Goal: Task Accomplishment & Management: Use online tool/utility

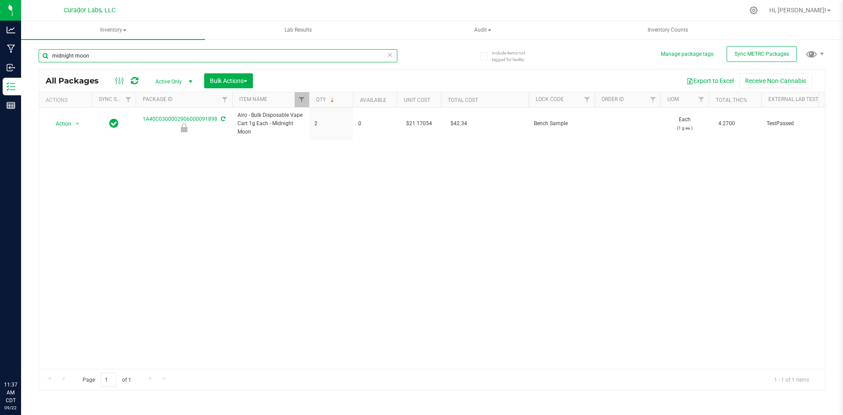
click at [101, 57] on input "midnight moon" at bounding box center [218, 55] width 359 height 13
type input "grand daddy"
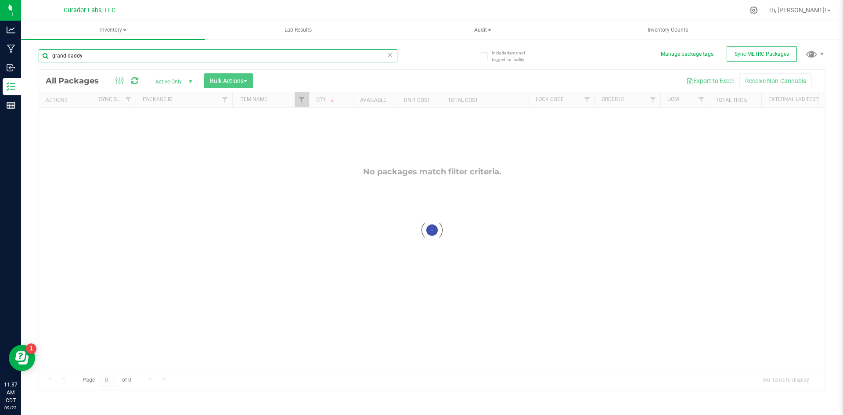
click at [70, 56] on input "grand daddy" at bounding box center [218, 55] width 359 height 13
click at [68, 54] on input "grand daddy" at bounding box center [218, 55] width 359 height 13
checkbox input "true"
type input "grand daddy"
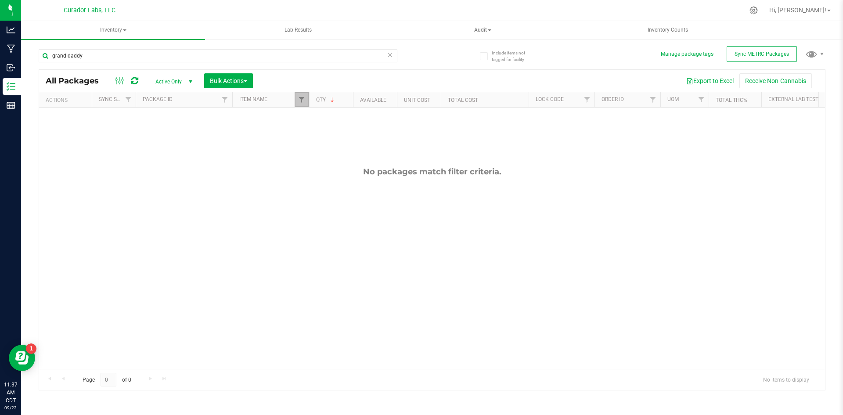
drag, startPoint x: 302, startPoint y: 98, endPoint x: 72, endPoint y: 0, distance: 250.4
click at [302, 98] on span "Filter" at bounding box center [301, 99] width 7 height 7
click at [295, 97] on link "Filter" at bounding box center [302, 99] width 14 height 15
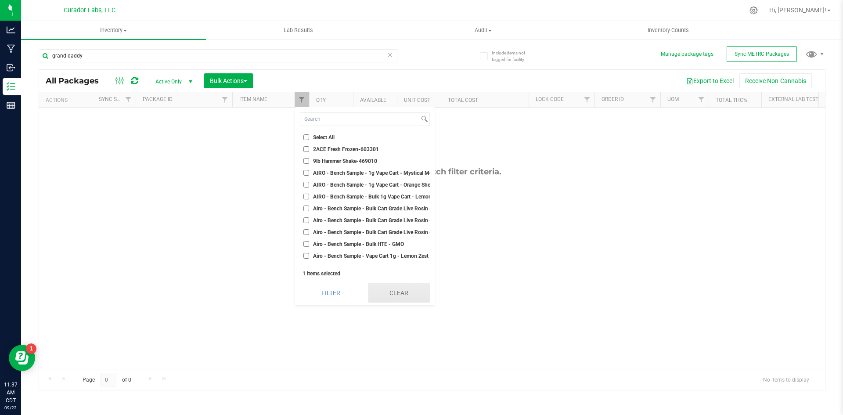
click at [400, 290] on button "Clear" at bounding box center [399, 292] width 62 height 19
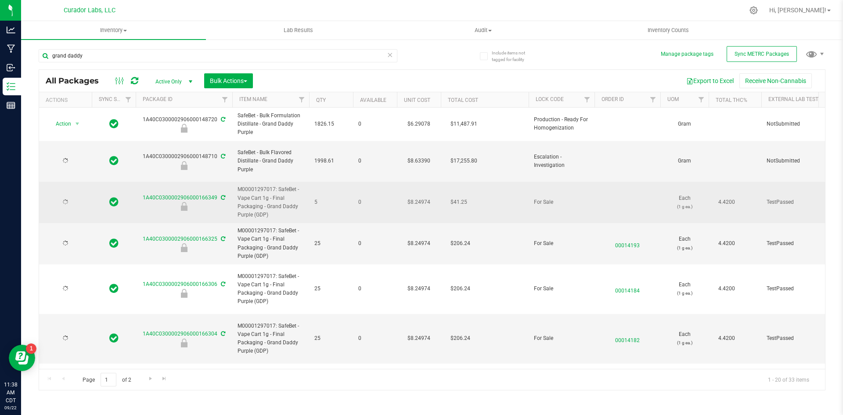
type input "[DATE]"
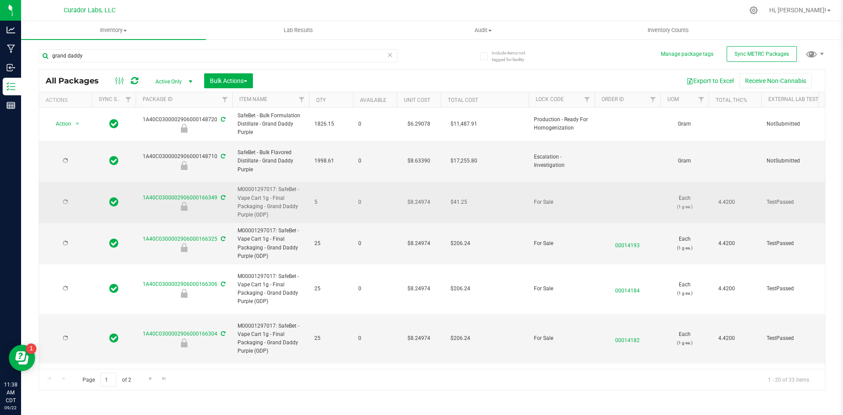
type input "[DATE]"
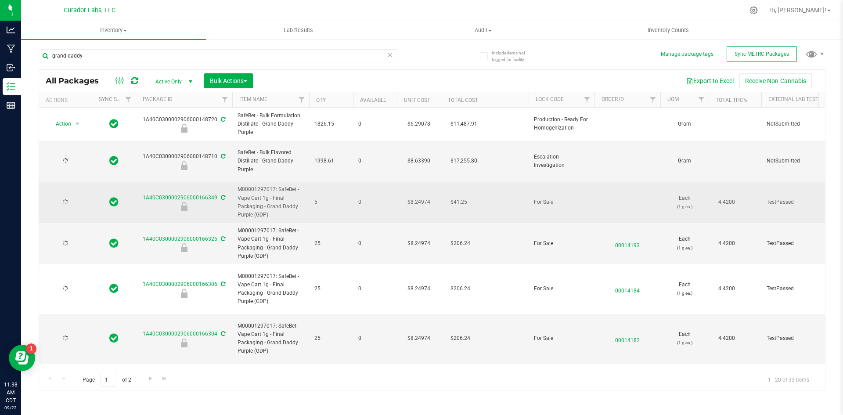
type input "[DATE]"
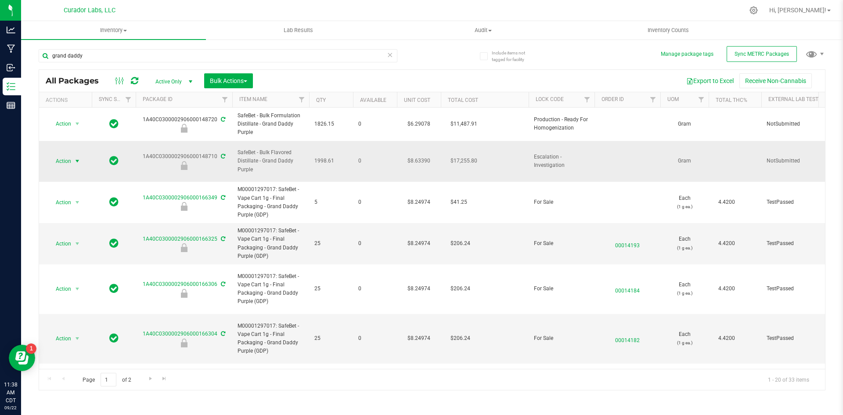
click at [68, 157] on span "Action" at bounding box center [60, 161] width 24 height 12
click at [70, 156] on span "Action" at bounding box center [60, 161] width 24 height 12
click at [66, 160] on span "Action" at bounding box center [60, 161] width 24 height 12
click at [72, 155] on span "select" at bounding box center [77, 161] width 11 height 12
click at [78, 158] on span "select" at bounding box center [77, 161] width 7 height 7
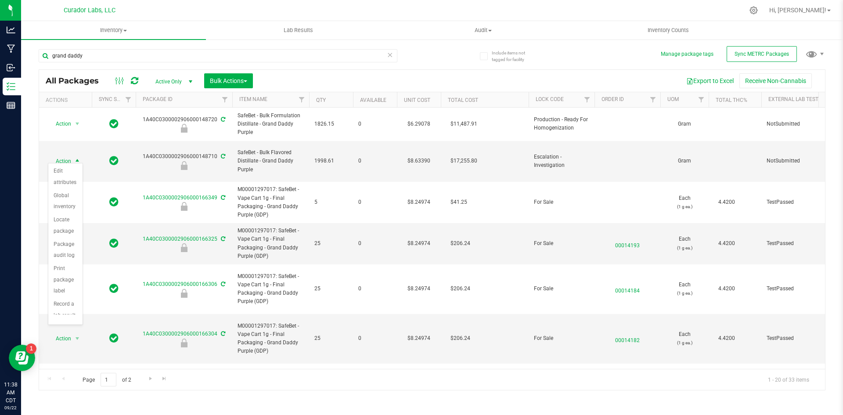
scroll to position [56, 0]
click at [69, 302] on li "Unlock package" at bounding box center [65, 302] width 34 height 24
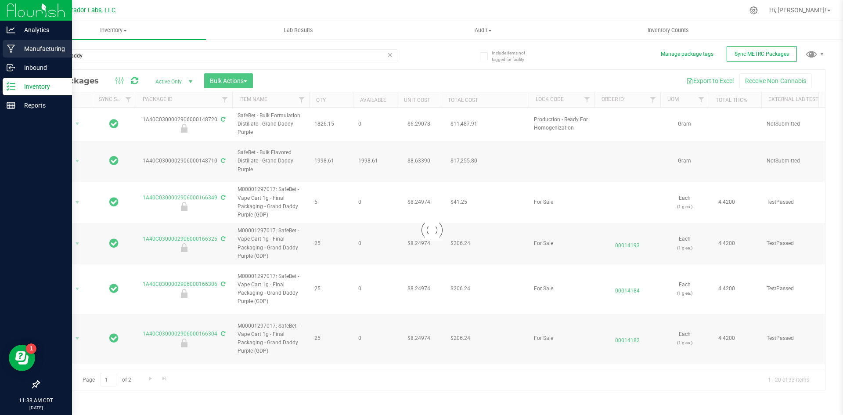
click at [21, 52] on p "Manufacturing" at bounding box center [41, 48] width 53 height 11
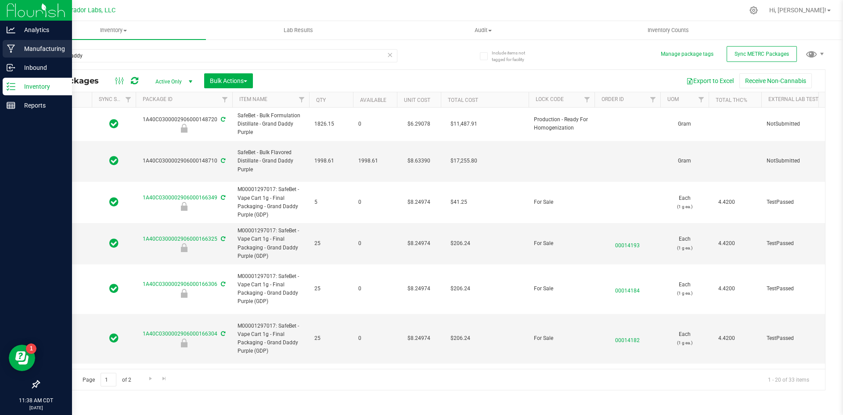
type input "[DATE]"
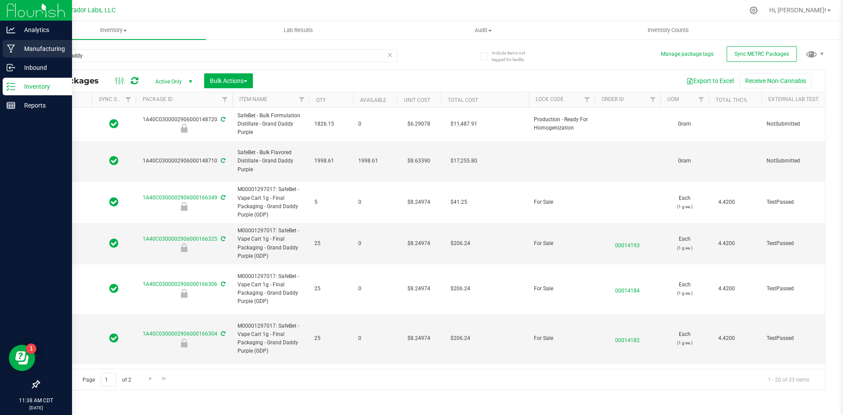
type input "[DATE]"
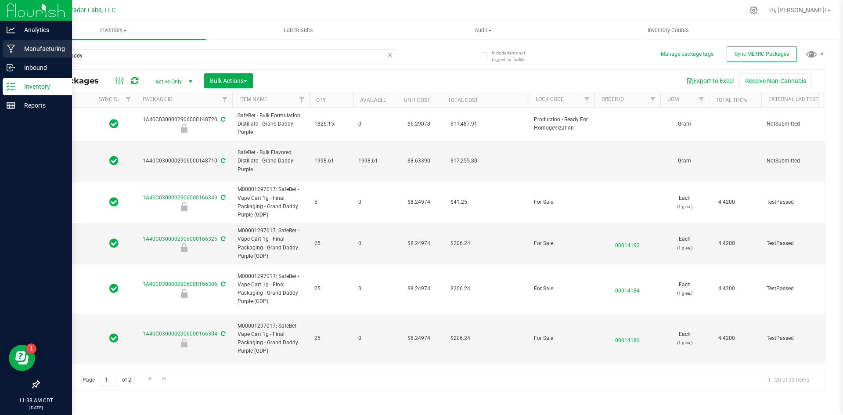
type input "[DATE]"
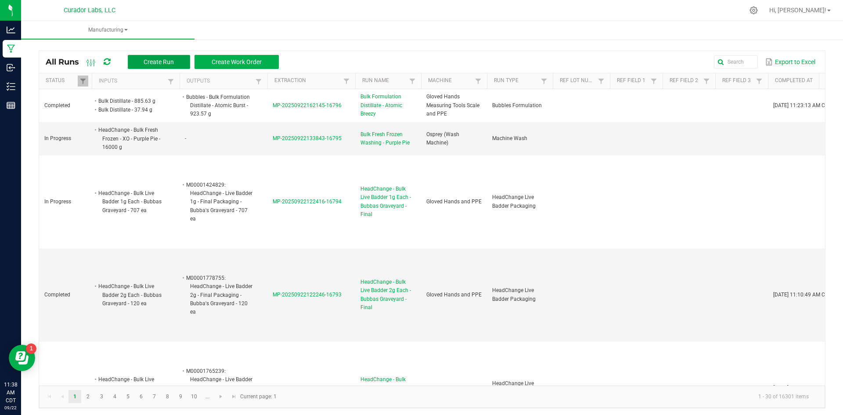
click at [161, 64] on span "Create Run" at bounding box center [159, 61] width 30 height 7
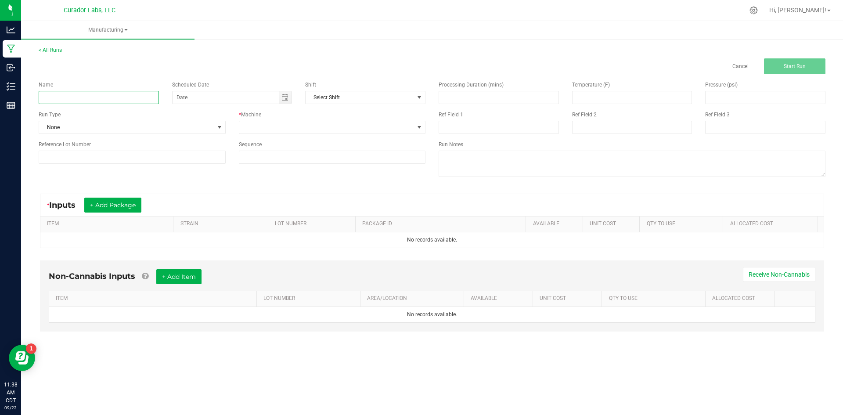
click at [66, 97] on input at bounding box center [99, 97] width 120 height 13
type input "Bulk SafeBet Vape Cart 1g Each - Grand Daddy Purple"
click at [57, 130] on span "None" at bounding box center [126, 127] width 175 height 12
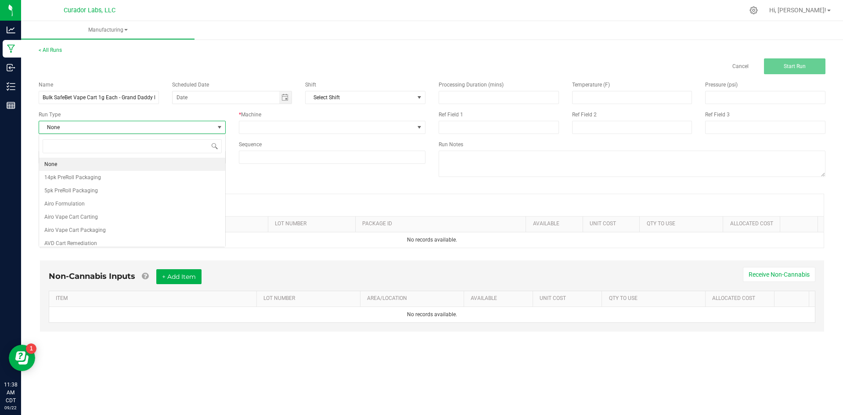
scroll to position [13, 187]
type input "safebet ca"
click at [59, 164] on span "SafeBet Cart 1g Carting" at bounding box center [72, 164] width 56 height 9
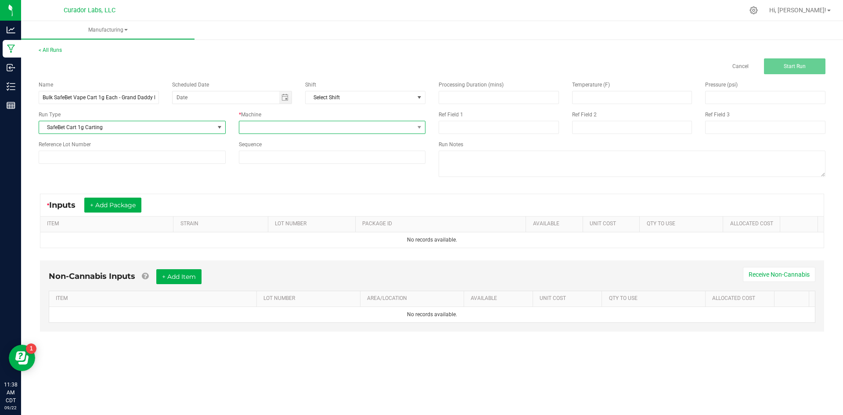
drag, startPoint x: 315, startPoint y: 121, endPoint x: 311, endPoint y: 129, distance: 9.0
click at [314, 122] on span at bounding box center [326, 127] width 175 height 12
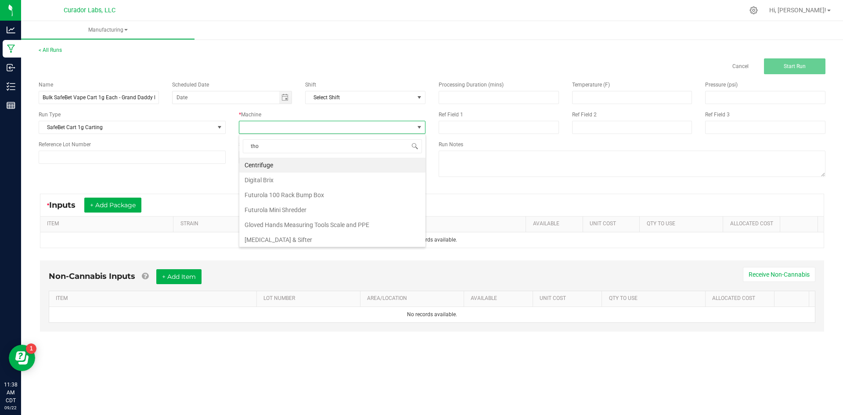
type input "[PERSON_NAME]"
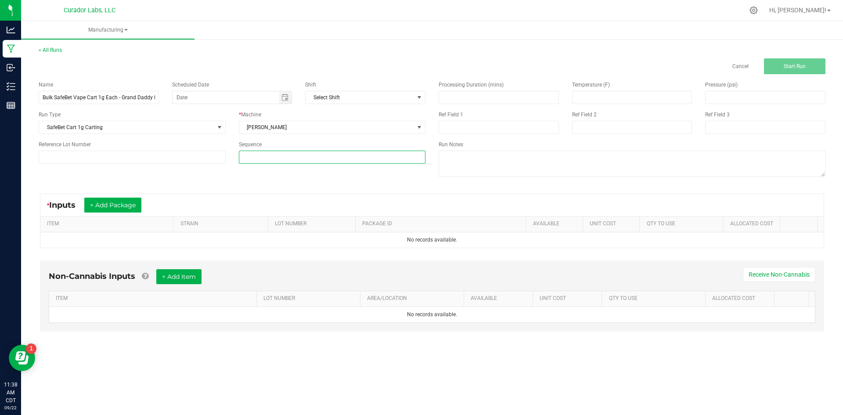
click at [311, 157] on input at bounding box center [332, 157] width 186 height 12
type input "5"
click at [90, 202] on button "+ Add Package" at bounding box center [112, 205] width 57 height 15
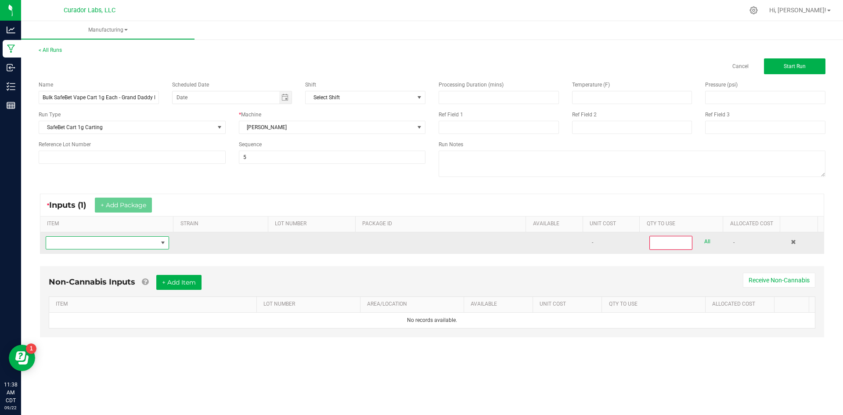
click at [80, 244] on span "NO DATA FOUND" at bounding box center [101, 243] width 111 height 12
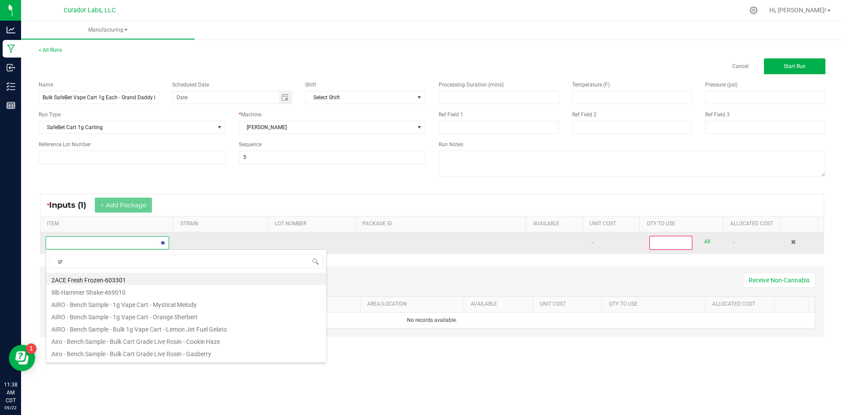
scroll to position [13, 121]
type input "grand daddy purple"
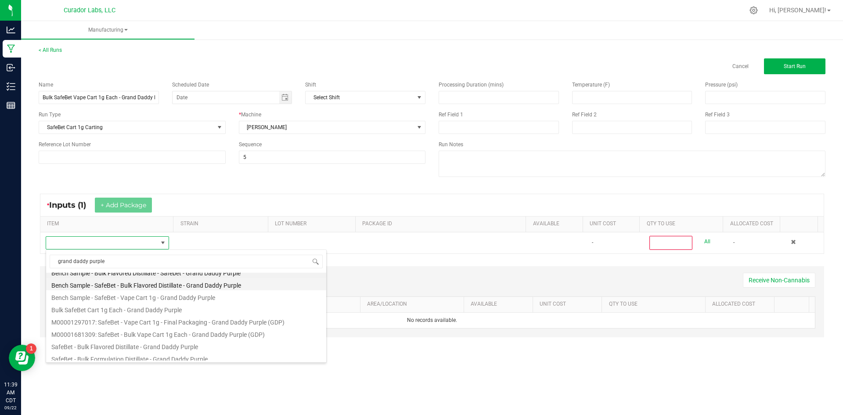
scroll to position [11, 0]
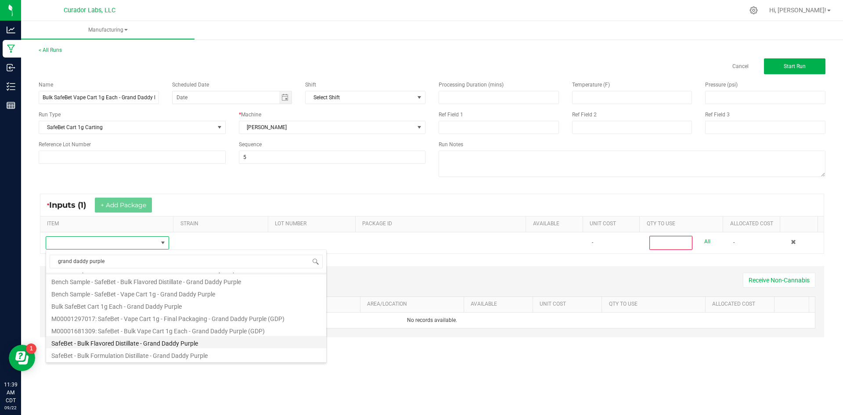
click at [133, 341] on li "SafeBet - Bulk Flavored Distillate - Grand Daddy Purple" at bounding box center [186, 342] width 280 height 12
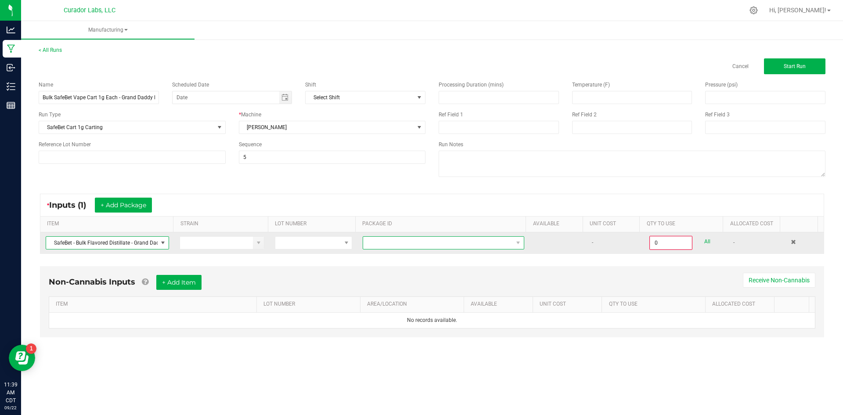
click at [419, 246] on span at bounding box center [438, 243] width 150 height 12
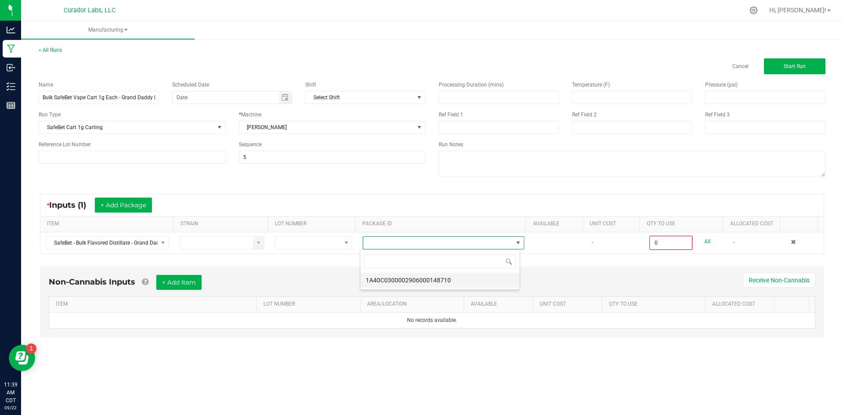
click at [416, 280] on li "1A40C0300002906000148710" at bounding box center [439, 280] width 159 height 15
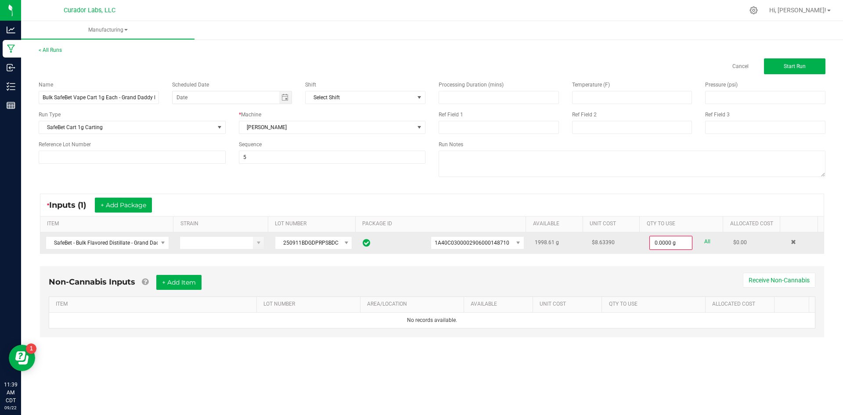
click at [704, 241] on link "All" at bounding box center [707, 242] width 6 height 12
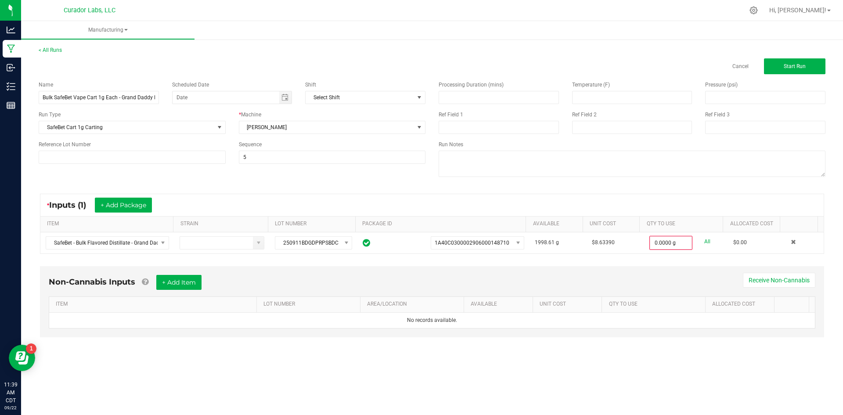
type input "1998.6100 g"
click at [180, 276] on button "+ Add Item" at bounding box center [178, 281] width 45 height 15
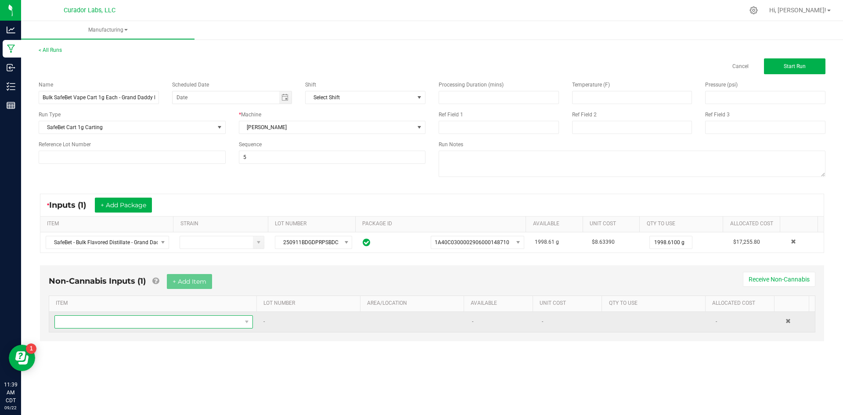
click at [162, 323] on span "NO DATA FOUND" at bounding box center [148, 322] width 187 height 12
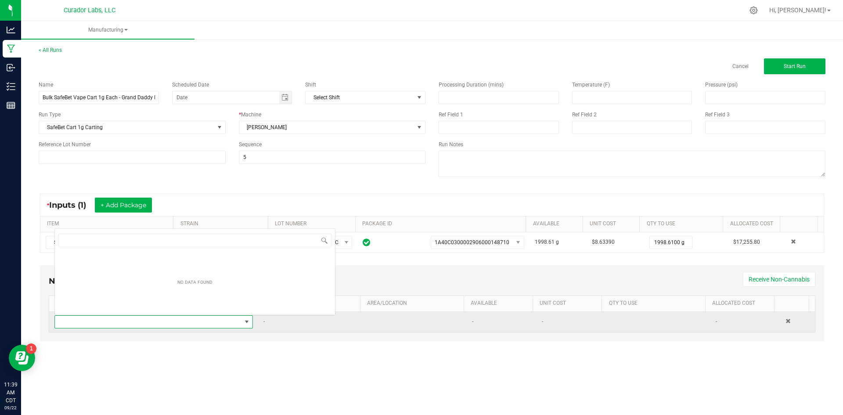
scroll to position [13, 195]
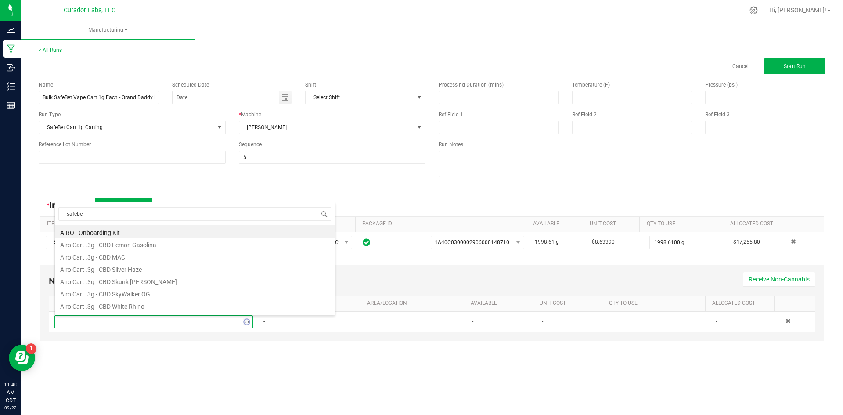
type input "safebet"
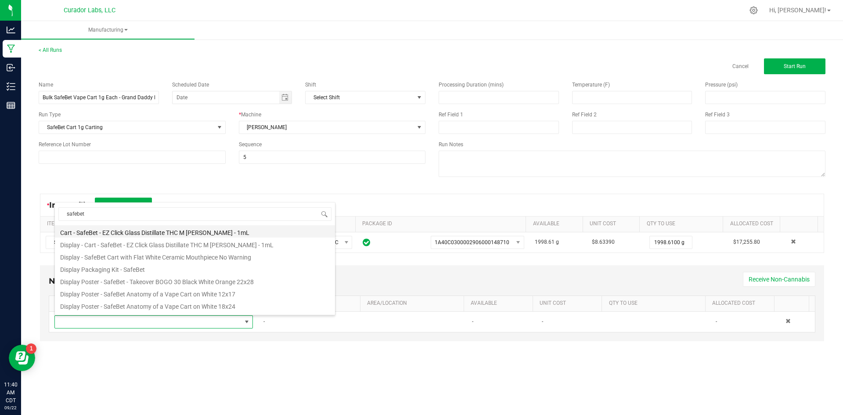
click at [175, 235] on li "Cart - SafeBet - EZ Click Glass Distillate THC M [PERSON_NAME] - 1mL" at bounding box center [195, 231] width 280 height 12
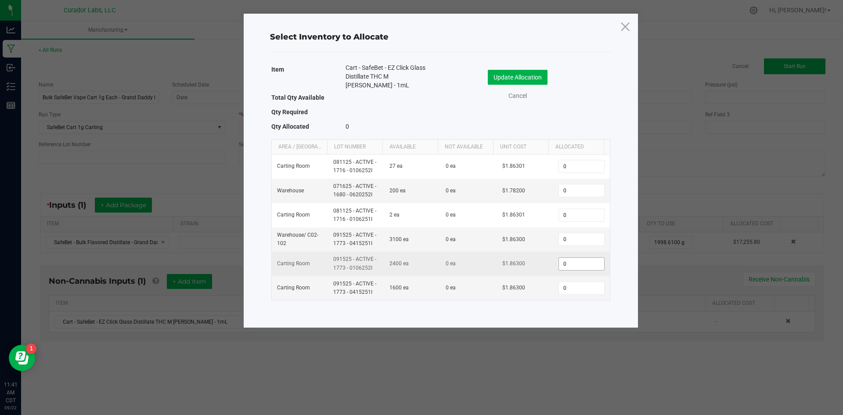
click at [561, 265] on input "0" at bounding box center [581, 264] width 45 height 12
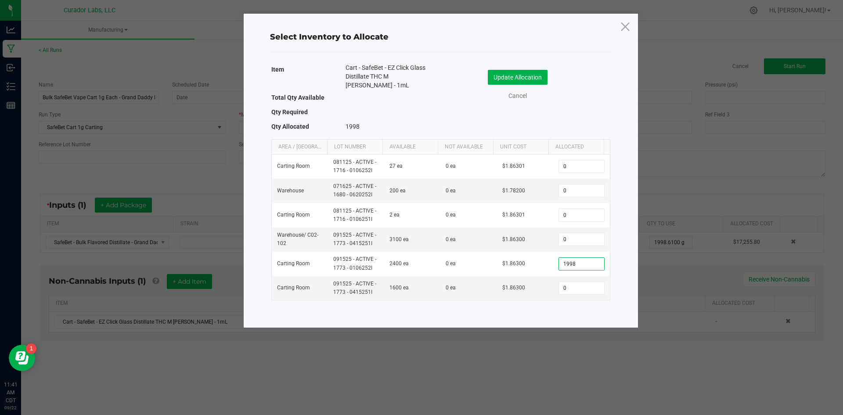
type input "1,998"
click at [518, 313] on div "Item Cart - SafeBet - EZ Click Glass Distillate THC M [PERSON_NAME] - 1mL Total…" at bounding box center [440, 187] width 355 height 253
click at [502, 76] on button "Update Allocation" at bounding box center [518, 77] width 60 height 15
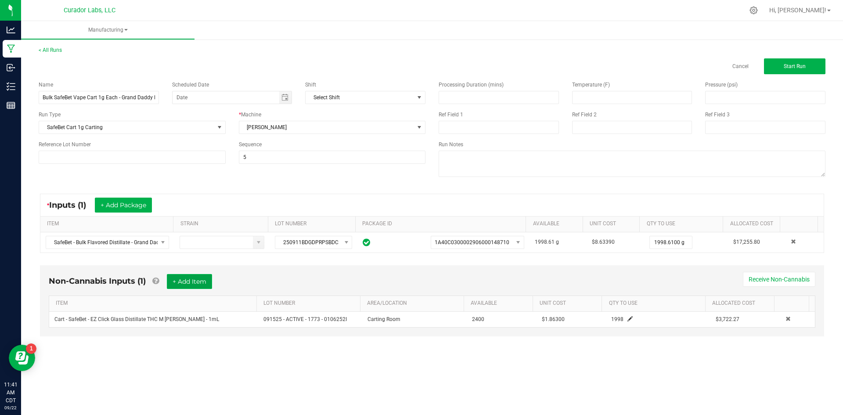
click at [186, 281] on button "+ Add Item" at bounding box center [189, 281] width 45 height 15
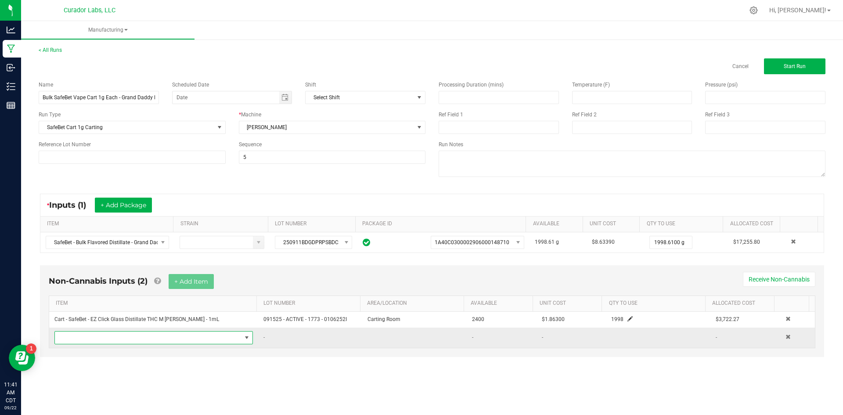
click at [174, 337] on span "NO DATA FOUND" at bounding box center [148, 337] width 187 height 12
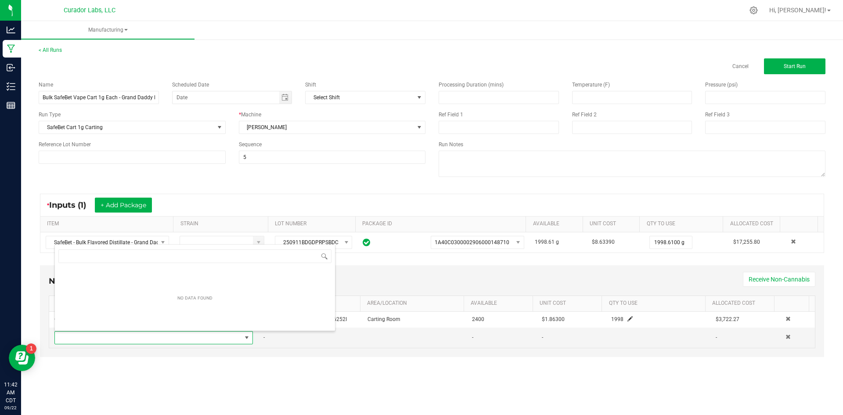
type input "g"
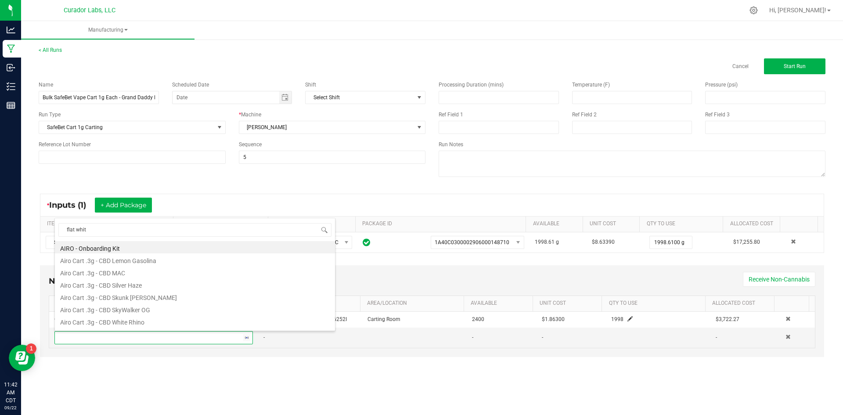
type input "flat white"
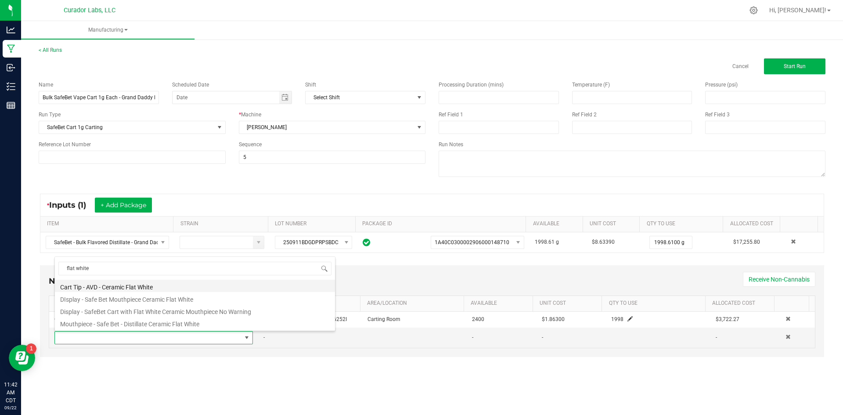
click at [143, 285] on li "Cart Tip - AVD - Ceramic Flat White" at bounding box center [195, 286] width 280 height 12
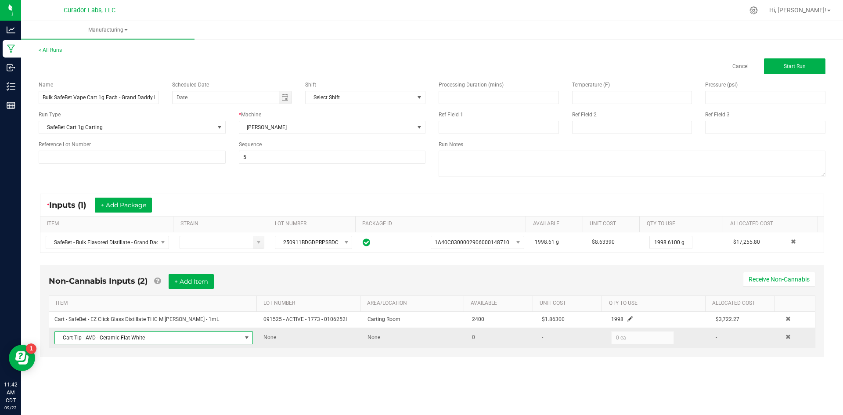
click at [243, 340] on span at bounding box center [246, 337] width 7 height 7
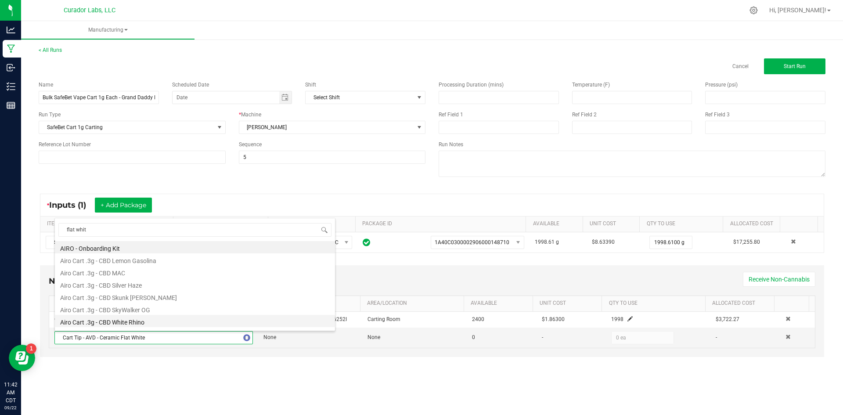
type input "flat white"
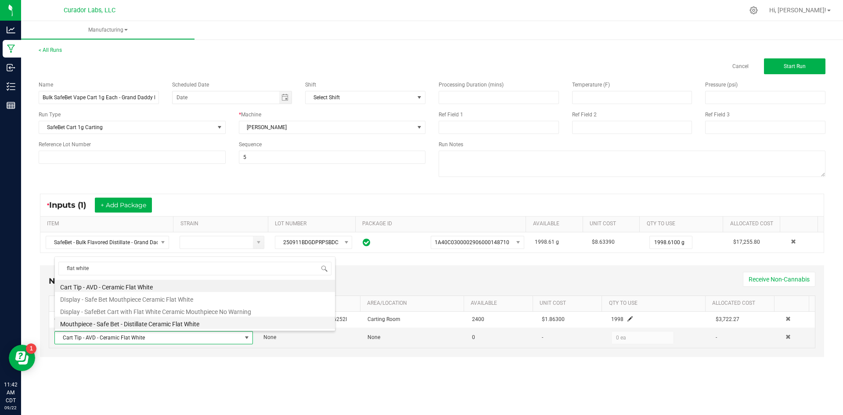
click at [106, 323] on li "Mouthpiece - Safe Bet - Distillate Ceramic Flat White" at bounding box center [195, 322] width 280 height 12
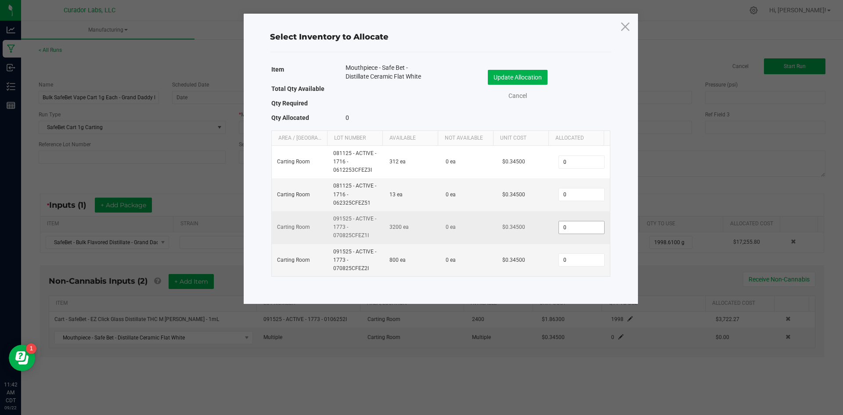
click at [559, 226] on input "0" at bounding box center [581, 227] width 45 height 12
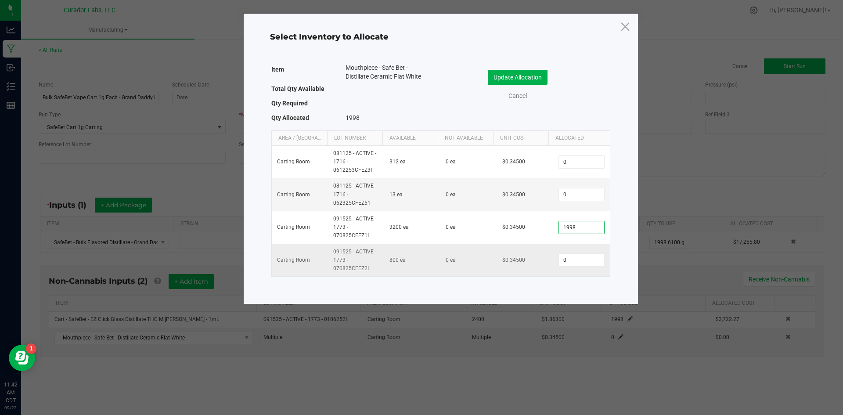
type input "1,998"
click at [517, 245] on td "$0.34500" at bounding box center [525, 260] width 56 height 32
click at [513, 75] on button "Update Allocation" at bounding box center [518, 77] width 60 height 15
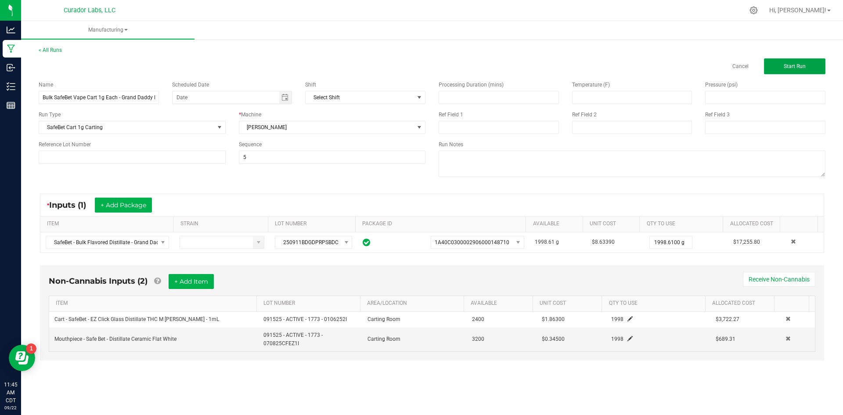
click at [821, 68] on button "Start Run" at bounding box center [794, 66] width 61 height 16
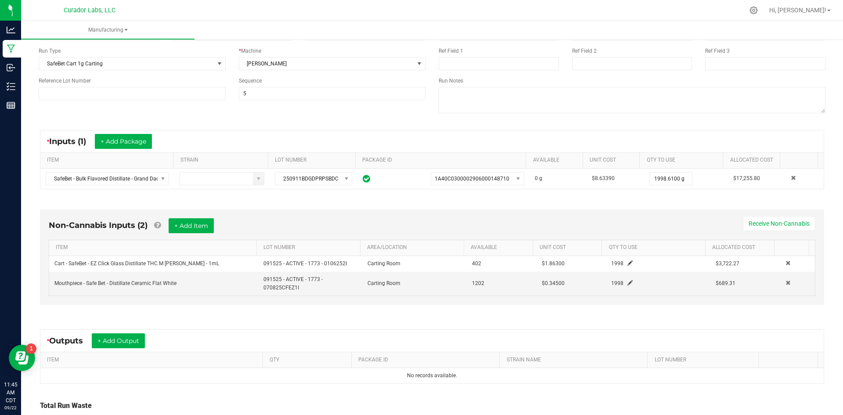
scroll to position [151, 0]
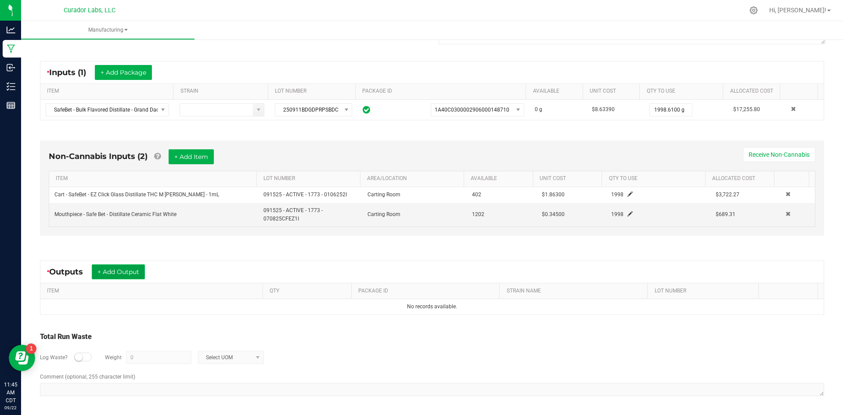
click at [126, 269] on button "+ Add Output" at bounding box center [118, 271] width 53 height 15
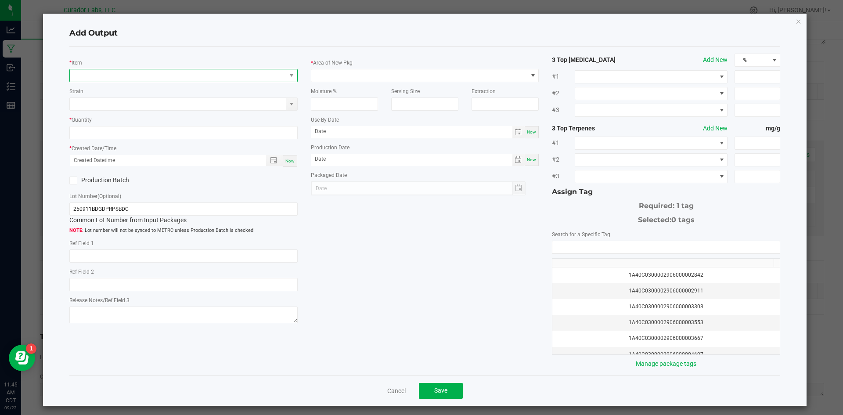
click at [100, 82] on span "NO DATA FOUND" at bounding box center [183, 75] width 228 height 13
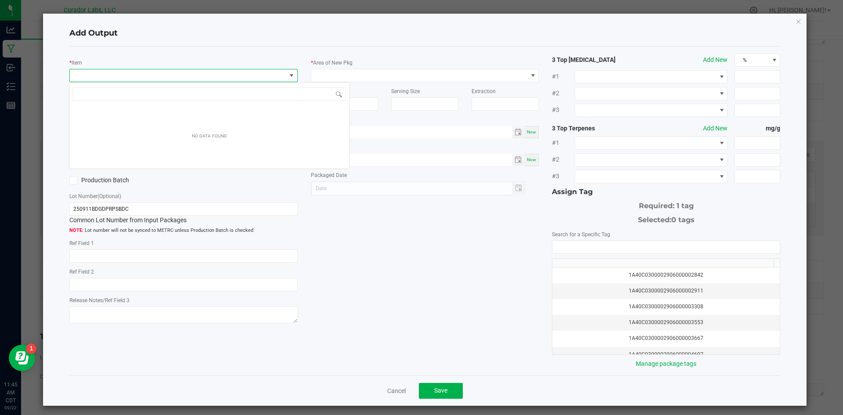
scroll to position [13, 226]
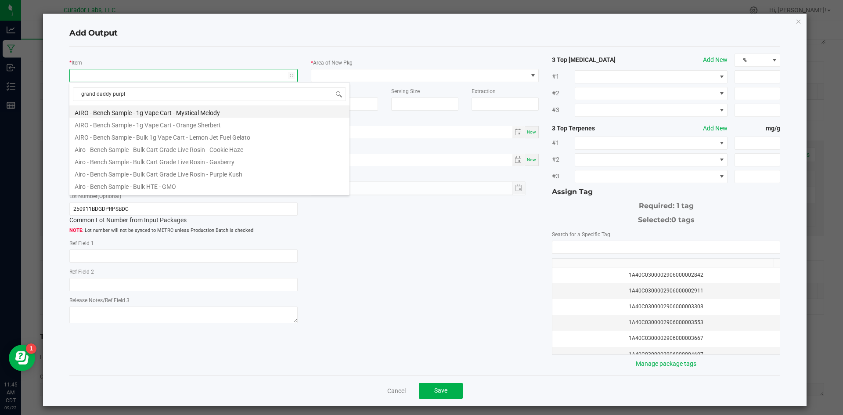
type input "grand daddy purple"
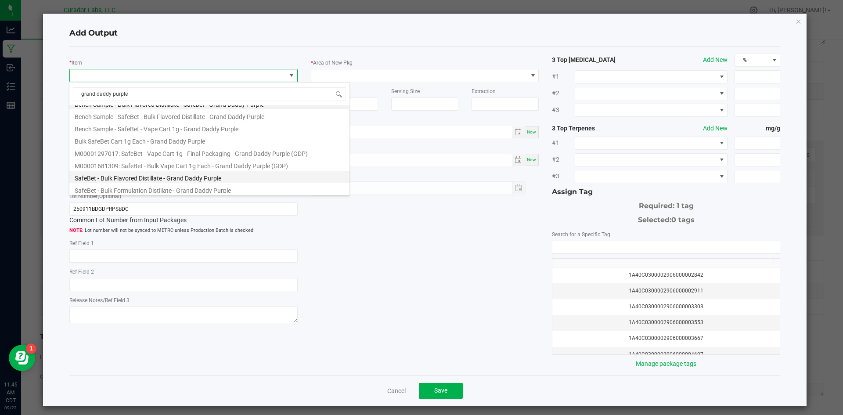
scroll to position [11, 0]
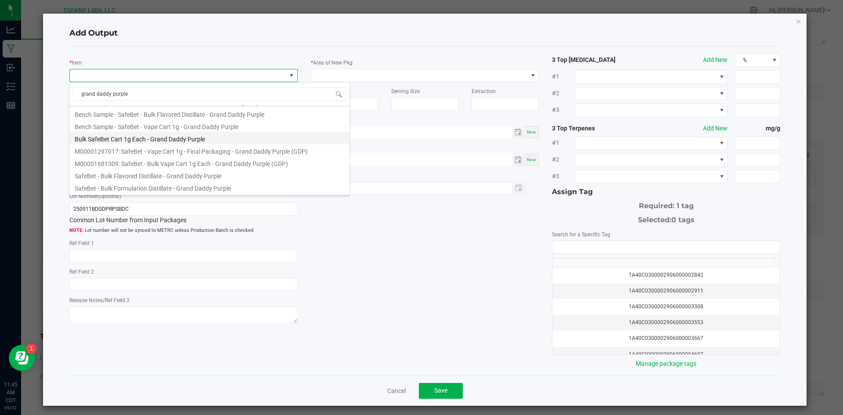
click at [129, 142] on li "Bulk SafeBet Cart 1g Each - Grand Daddy Purple" at bounding box center [209, 138] width 280 height 12
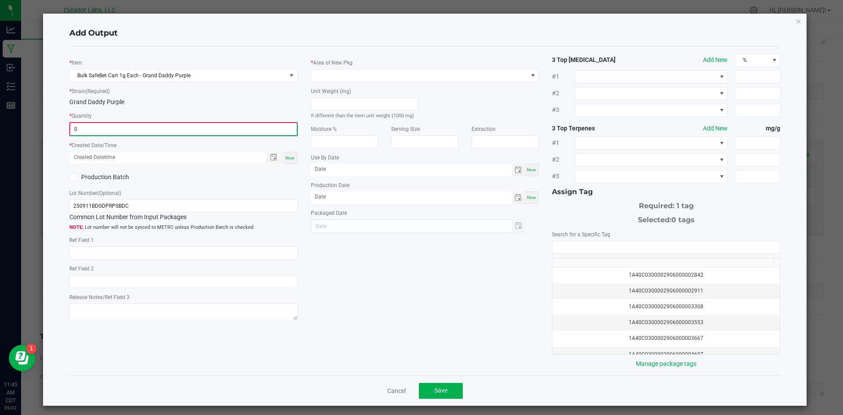
click at [126, 135] on input "0" at bounding box center [183, 129] width 226 height 12
type input "1998 ea"
click at [285, 158] on span "Now" at bounding box center [289, 156] width 9 height 5
type input "[DATE] 11:45 AM"
type input "[DATE]"
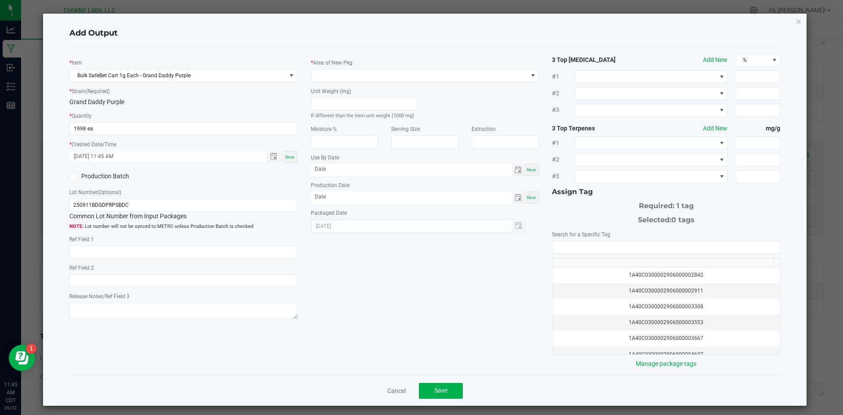
click at [102, 178] on label "Production Batch" at bounding box center [123, 176] width 108 height 9
click at [0, 0] on input "Production Batch" at bounding box center [0, 0] width 0 height 0
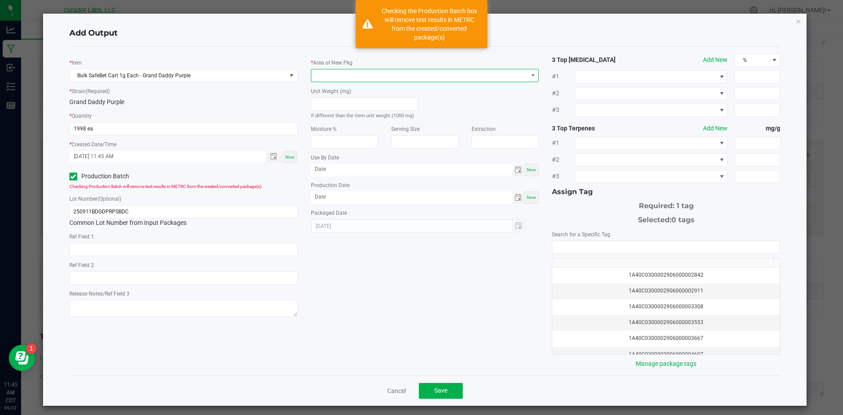
click at [364, 75] on span at bounding box center [419, 75] width 216 height 12
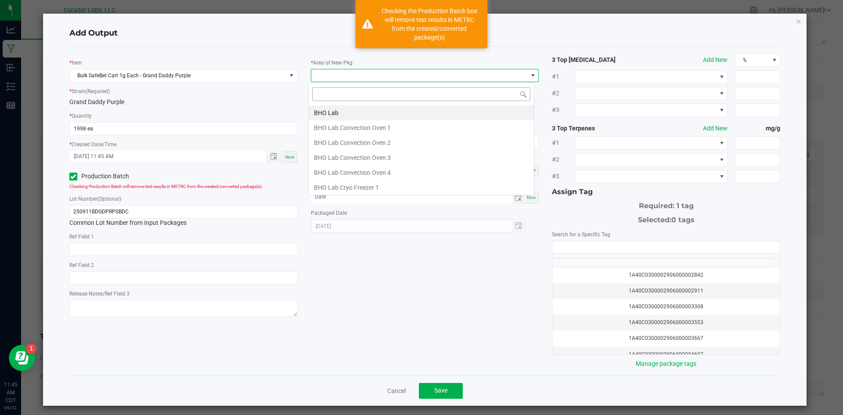
scroll to position [13, 226]
type input "vault"
click at [334, 188] on li "Vault" at bounding box center [421, 187] width 225 height 15
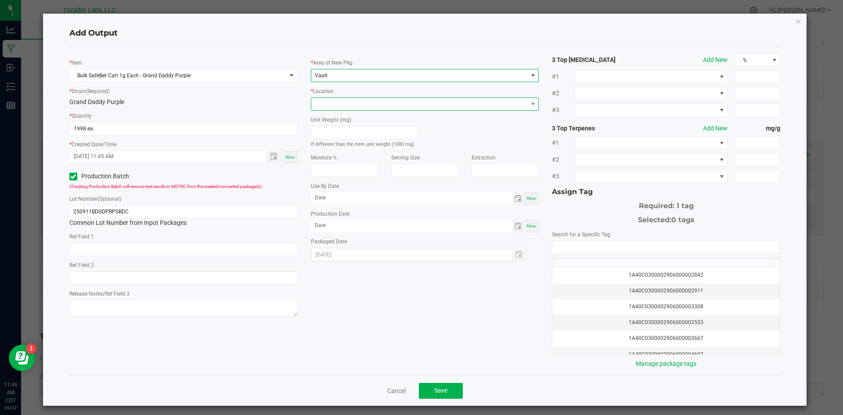
click at [336, 107] on span at bounding box center [419, 104] width 216 height 12
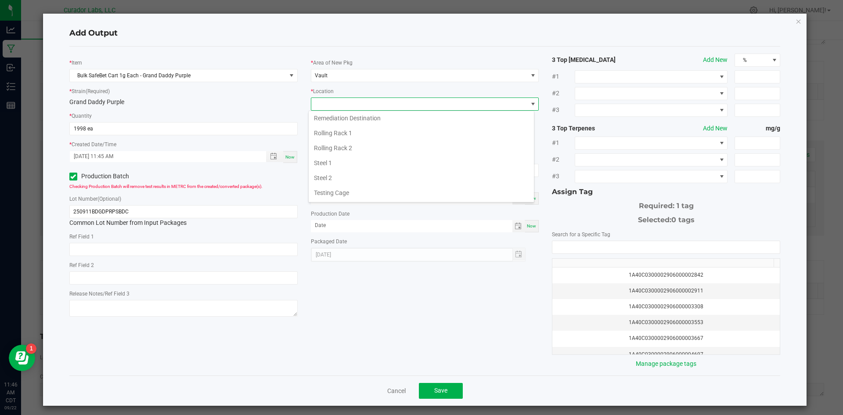
scroll to position [405, 0]
drag, startPoint x: 331, startPoint y: 122, endPoint x: 334, endPoint y: 118, distance: 5.0
click at [334, 118] on li "Testing Cage" at bounding box center [421, 118] width 225 height 15
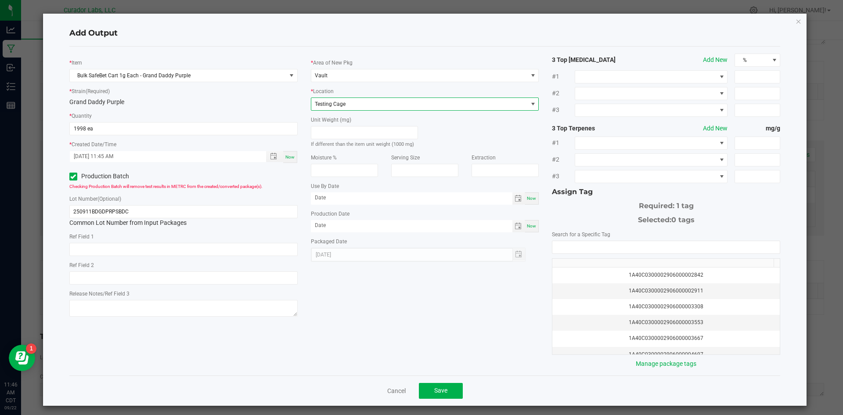
click at [527, 197] on span "Now" at bounding box center [531, 198] width 9 height 5
type input "[DATE]"
click at [527, 228] on span "Now" at bounding box center [531, 225] width 9 height 5
type input "[DATE]"
click at [391, 198] on input "[DATE]" at bounding box center [411, 197] width 201 height 11
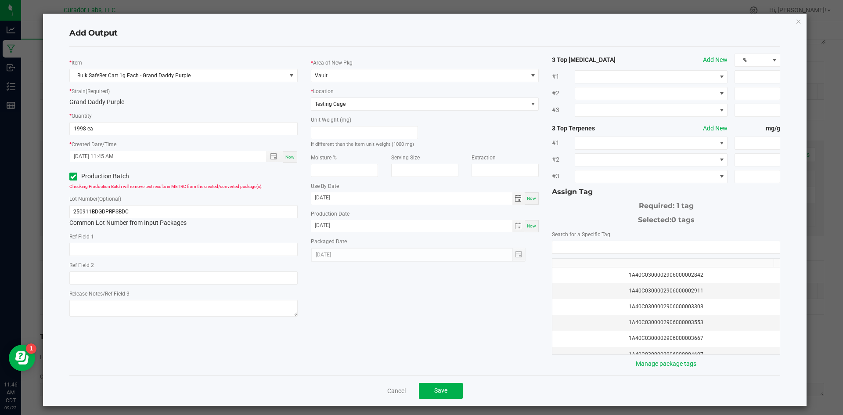
type input "[DATE]"
click at [424, 288] on div "* Item Bulk SafeBet Cart 1g Each - Grand Daddy Purple * Strain (Required) Grand…" at bounding box center [425, 211] width 724 height 315
click at [655, 251] on input "NO DATA FOUND" at bounding box center [665, 247] width 227 height 12
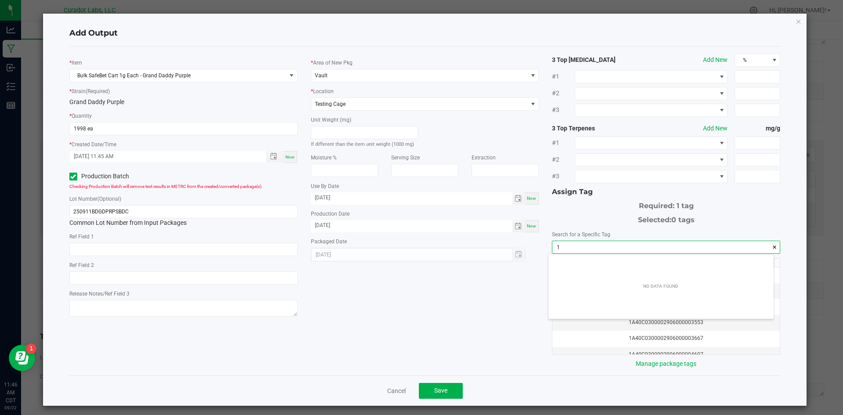
scroll to position [12, 226]
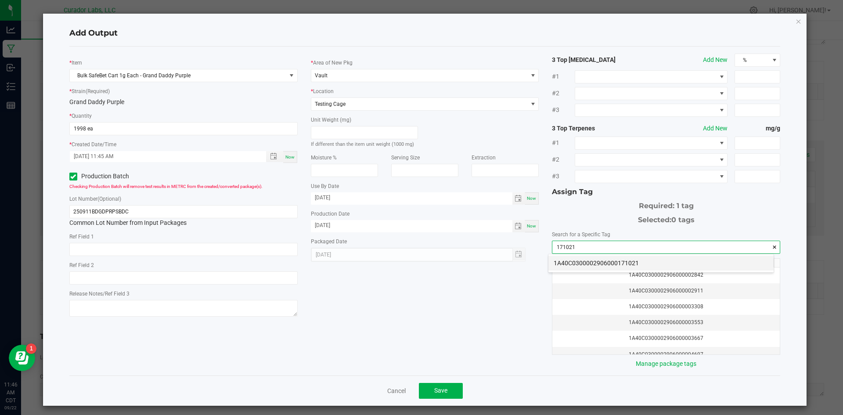
click at [622, 262] on li "1A40C0300002906000171021" at bounding box center [660, 262] width 225 height 15
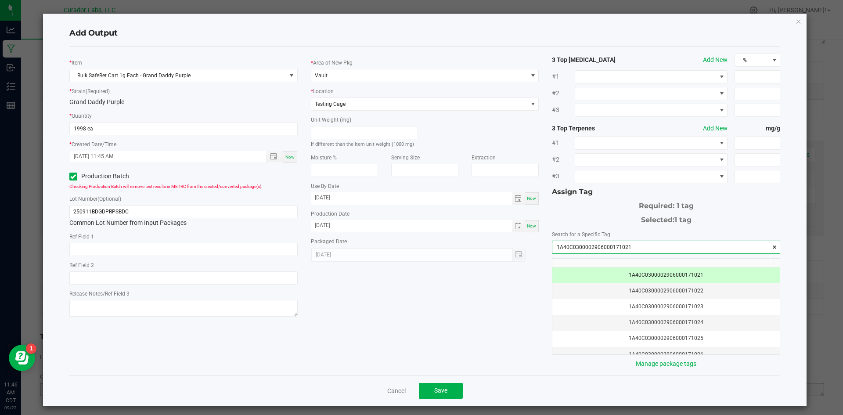
type input "1A40C0300002906000171021"
click at [441, 391] on span "Save" at bounding box center [440, 390] width 13 height 7
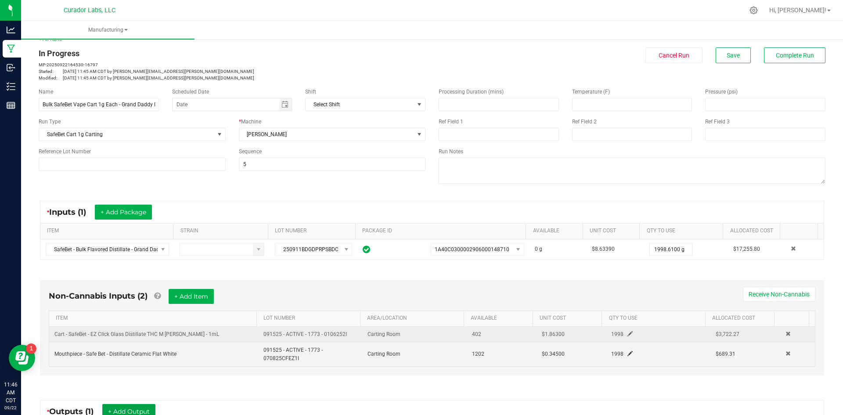
scroll to position [0, 0]
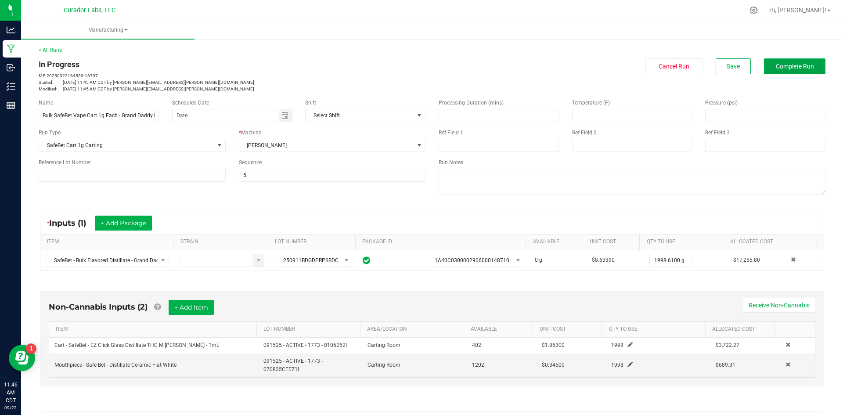
click at [776, 68] on span "Complete Run" at bounding box center [795, 66] width 38 height 7
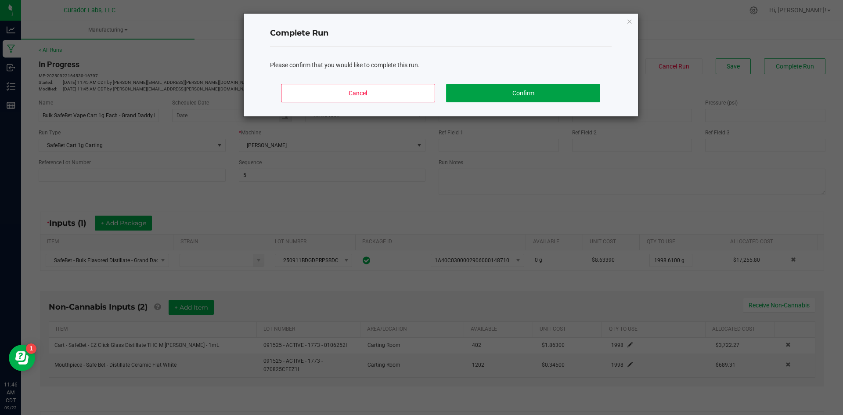
click at [495, 91] on button "Confirm" at bounding box center [523, 93] width 154 height 18
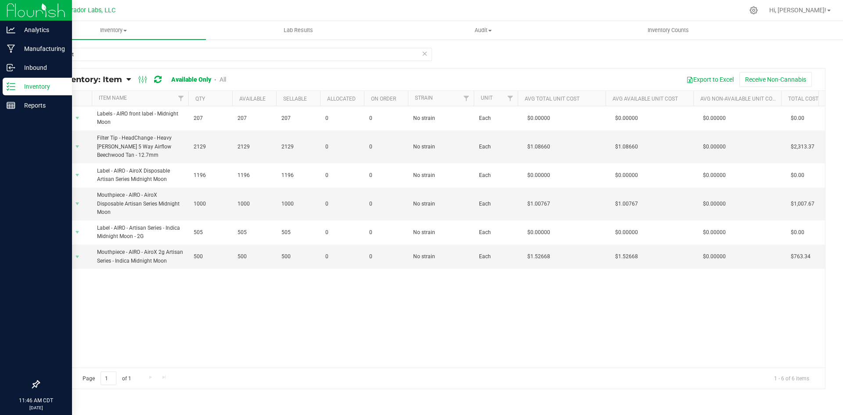
click at [16, 88] on p "Inventory" at bounding box center [41, 86] width 53 height 11
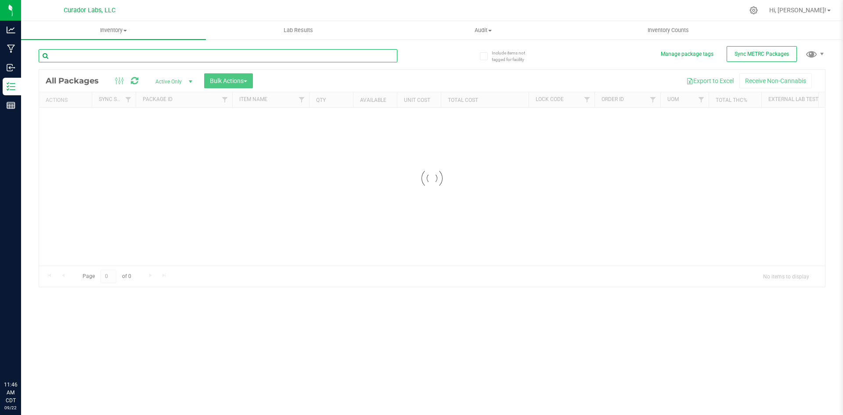
click at [147, 59] on input "text" at bounding box center [218, 55] width 359 height 13
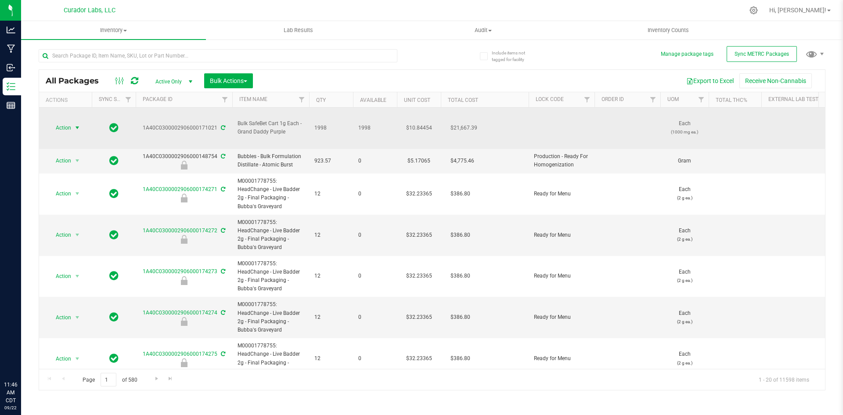
click at [73, 122] on span "select" at bounding box center [77, 128] width 11 height 12
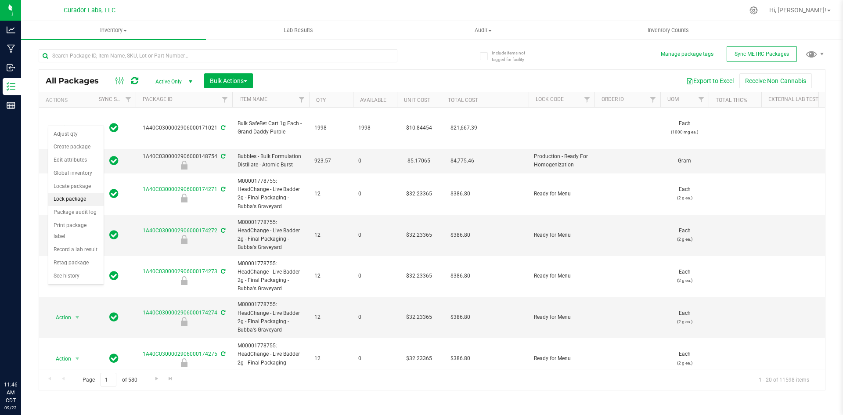
click at [73, 198] on li "Lock package" at bounding box center [75, 199] width 55 height 13
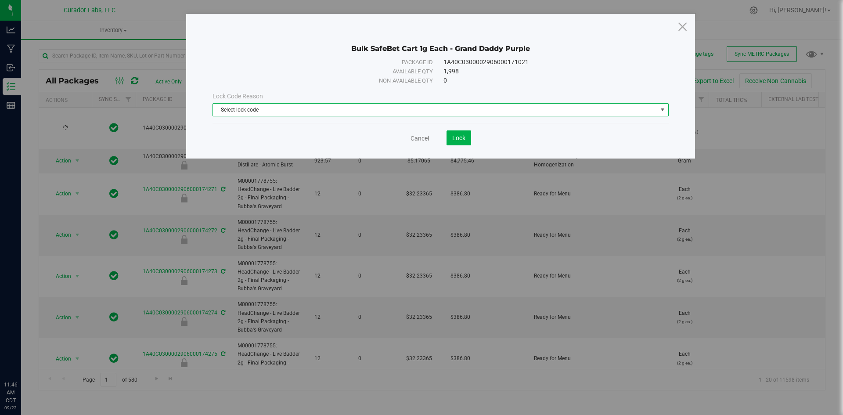
click at [423, 111] on span "Select lock code" at bounding box center [435, 110] width 444 height 12
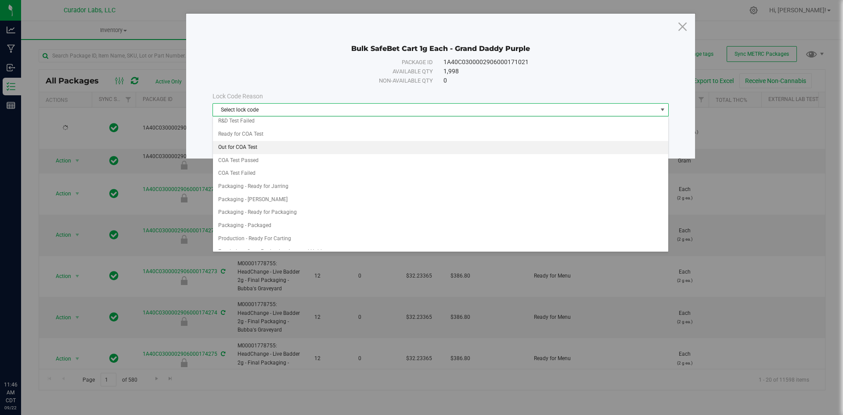
scroll to position [307, 0]
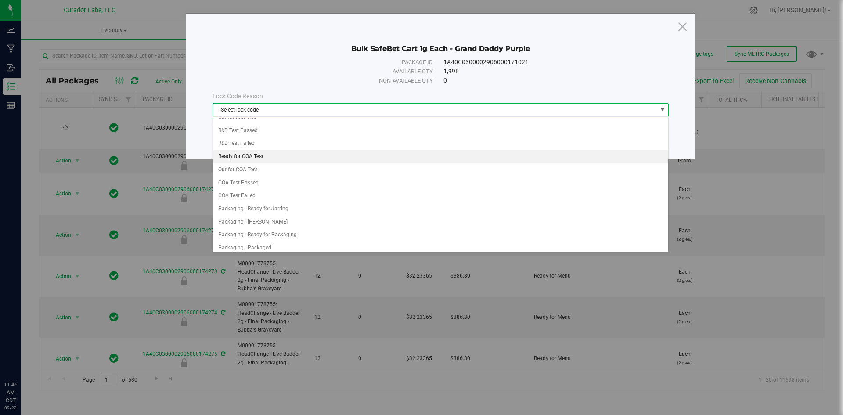
click at [259, 158] on li "Ready for COA Test" at bounding box center [440, 156] width 455 height 13
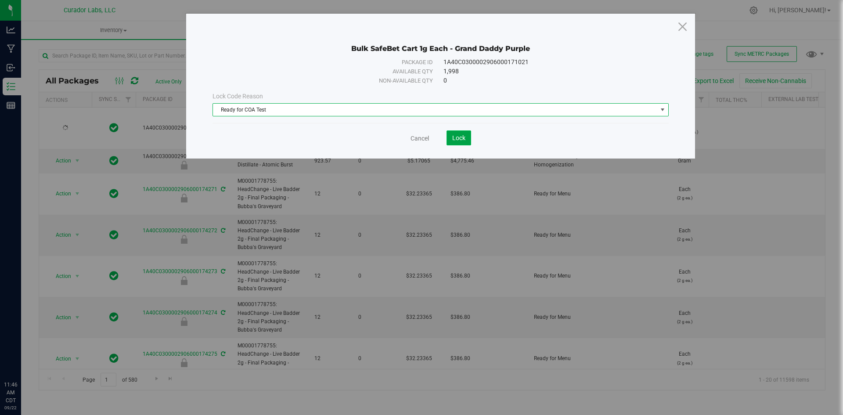
click at [464, 135] on span "Lock" at bounding box center [458, 137] width 13 height 7
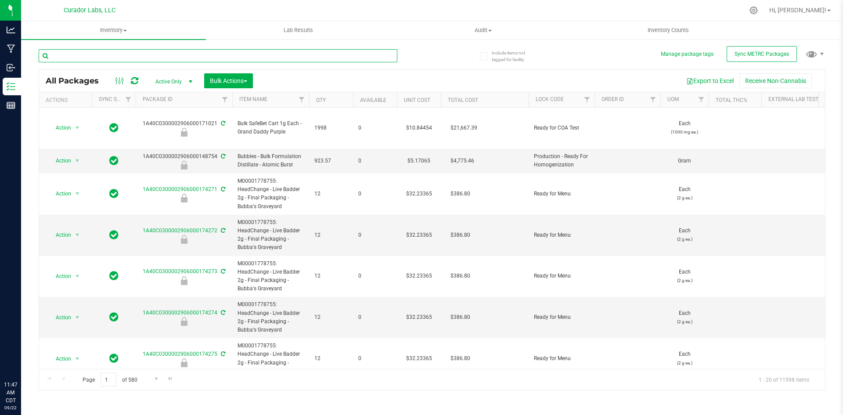
click at [145, 61] on input "text" at bounding box center [218, 55] width 359 height 13
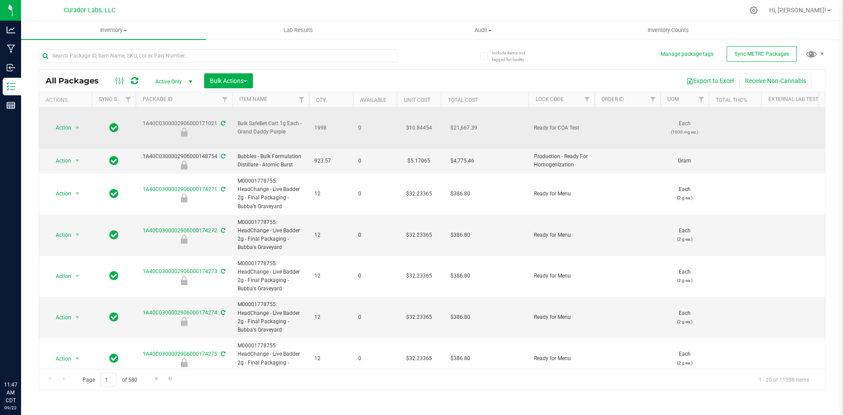
click at [250, 119] on span "Bulk SafeBet Cart 1g Each - Grand Daddy Purple" at bounding box center [270, 127] width 66 height 17
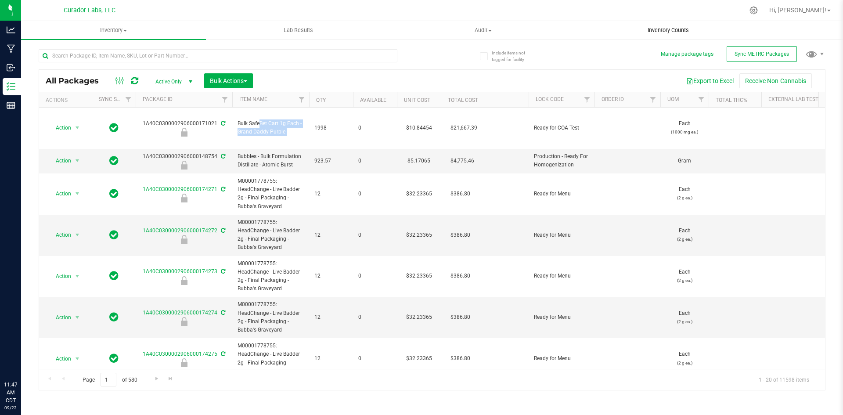
copy tr "Bulk SafeBet Cart 1g Each - Grand Daddy Purple"
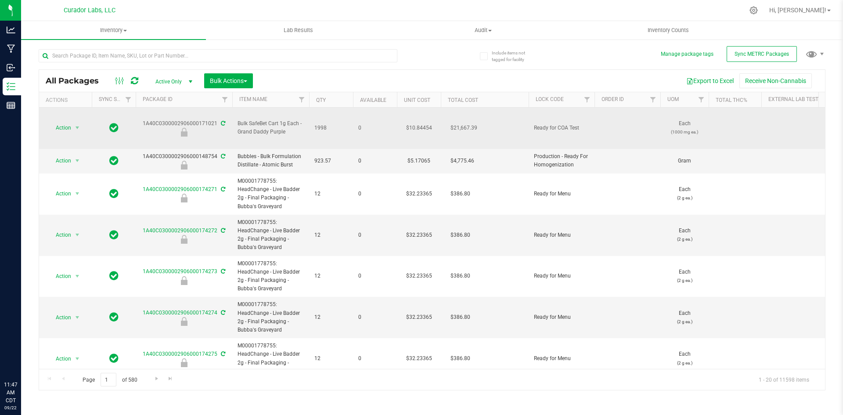
click at [201, 119] on div "1A40C0300002906000171021" at bounding box center [183, 127] width 99 height 17
copy div "1A40C0300002906000171021"
